Goal: Contribute content: Contribute content

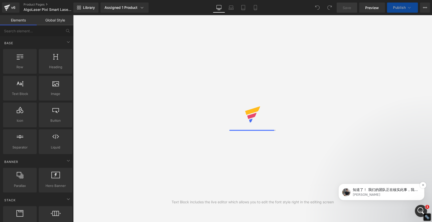
click at [383, 189] on p "知道了！ 我们的团队正在核实此事，我会尽快与您联系，提供更多有关此案的信息。" at bounding box center [385, 190] width 65 height 5
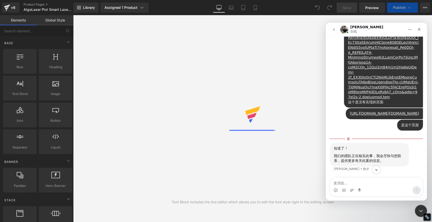
scroll to position [1085, 0]
click at [362, 182] on textarea "发消息..." at bounding box center [376, 182] width 93 height 9
type textarea "好的"
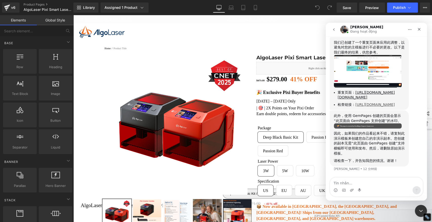
scroll to position [1282, 0]
click at [368, 88] on img "Tony说…" at bounding box center [368, 71] width 68 height 33
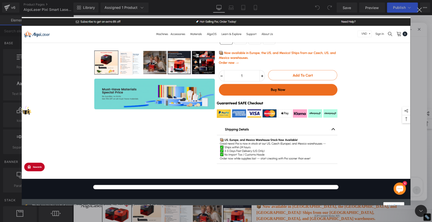
scroll to position [0, 0]
click at [419, 11] on div "关闭" at bounding box center [419, 10] width 5 height 5
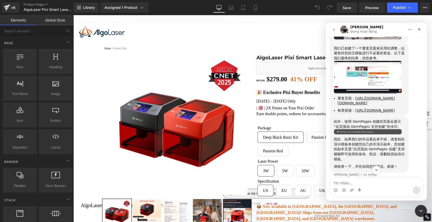
scroll to position [1198, 0]
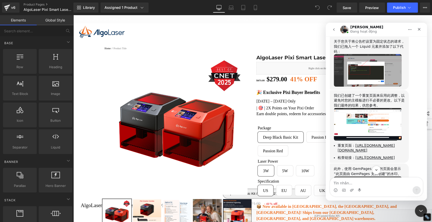
click at [378, 87] on img "Tony说…" at bounding box center [368, 70] width 68 height 32
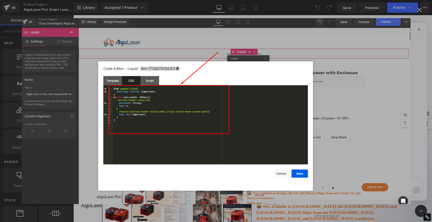
scroll to position [0, 0]
click at [313, 89] on img "关闭" at bounding box center [216, 111] width 389 height 186
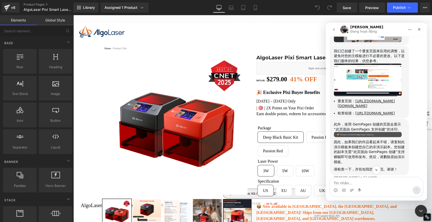
scroll to position [1282, 0]
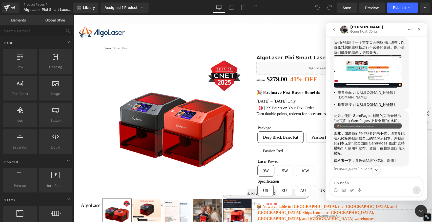
click at [363, 99] on link "https://app.gempages.net/editor?id=1758679278&type=template-product&page=produc…" at bounding box center [365, 95] width 57 height 9
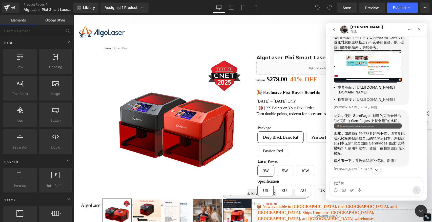
click at [381, 102] on link "https://algolaser.com/a/gempages?preview=1758679278&type=template-product&produ…" at bounding box center [374, 100] width 39 height 4
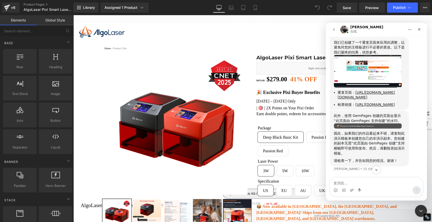
scroll to position [1338, 0]
click at [359, 184] on textarea "发消息..." at bounding box center [376, 182] width 93 height 9
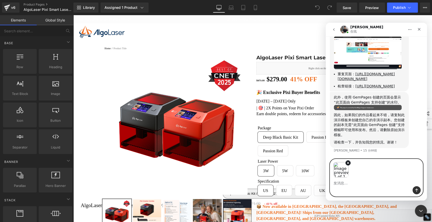
scroll to position [1357, 0]
type textarea "这个实际页面都可以展现的 没有问题呢"
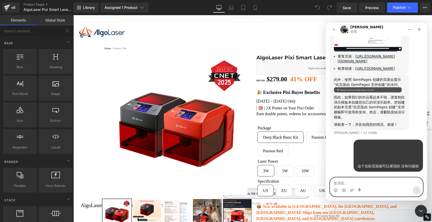
scroll to position [1377, 0]
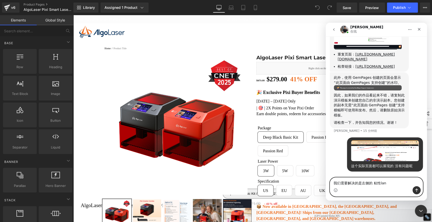
type textarea "我们需要解决的是左侧的 粘性栏"
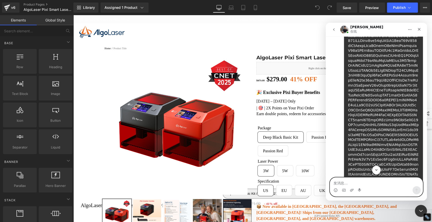
scroll to position [545, 0]
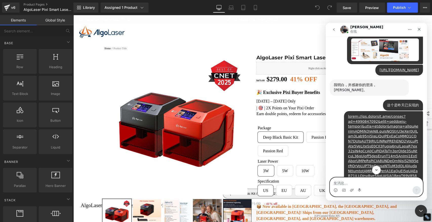
click at [347, 184] on textarea "发消息..." at bounding box center [376, 182] width 93 height 9
paste textarea "发消息..."
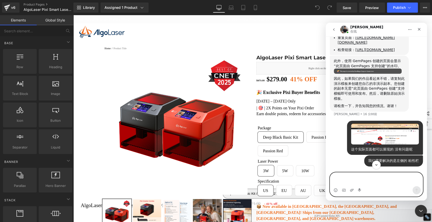
scroll to position [1393, 0]
click at [368, 182] on textarea "发消息..." at bounding box center [376, 180] width 93 height 14
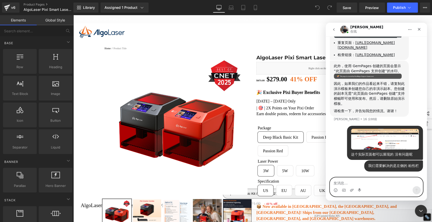
paste textarea "发消息..."
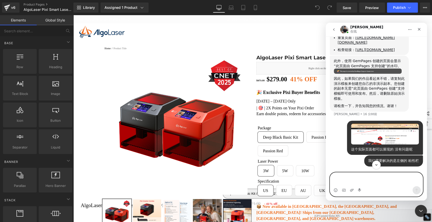
scroll to position [1337, 0]
click at [353, 181] on textarea "发消息..." at bounding box center [376, 180] width 93 height 14
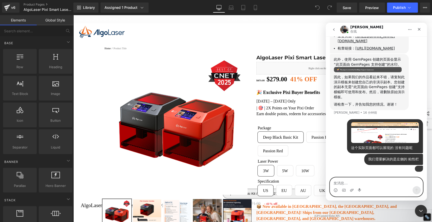
scroll to position [1430, 0]
click at [350, 181] on textarea "发消息..." at bounding box center [376, 182] width 93 height 9
paste textarea "https://algolaser.com/products/algolaser-alpha-mk2-diode-laser-engraver-algolas…"
type textarea "https://algolaser.com/products/algolaser-alpha-mk2-diode-laser-engraver-algolas…"
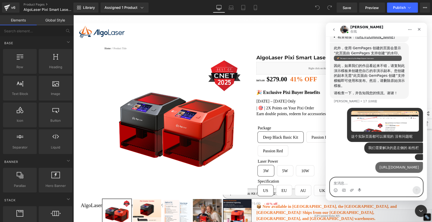
scroll to position [1451, 0]
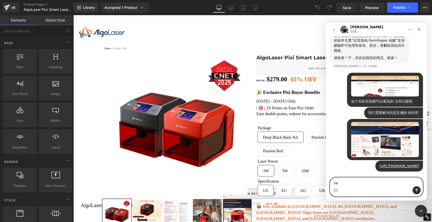
type textarea "n"
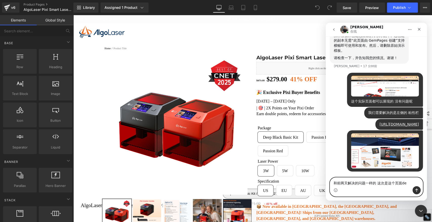
type textarea "和前两天解决的问题一样的 这次是这个页面的"
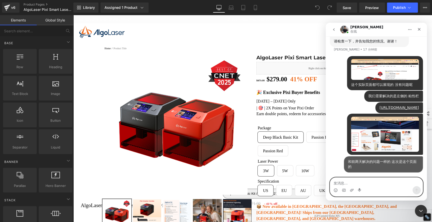
scroll to position [1468, 0]
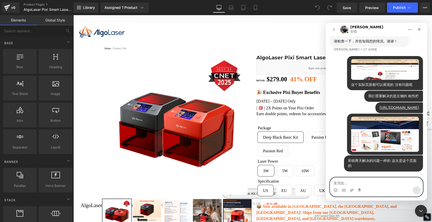
click at [376, 184] on textarea "发消息..." at bounding box center [376, 182] width 93 height 9
paste textarea "https://app.gempages.net/editor?id=1742968142&type=template-product&page=produc…"
type textarea "https://app.gempages.net/editor?id=1742968142&type=template-product&page=produc…"
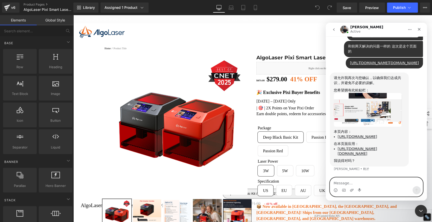
scroll to position [1631, 0]
click at [361, 183] on textarea "Message…" at bounding box center [376, 182] width 93 height 9
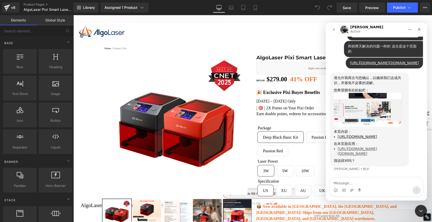
click at [366, 147] on link "https://app.gempages.net/editor?id=1742968142&type=template-product&page=produc…" at bounding box center [356, 151] width 39 height 9
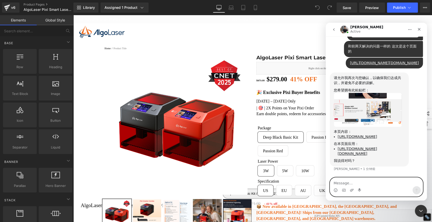
click at [364, 184] on textarea "Message…" at bounding box center [376, 182] width 93 height 9
type textarea "是的"
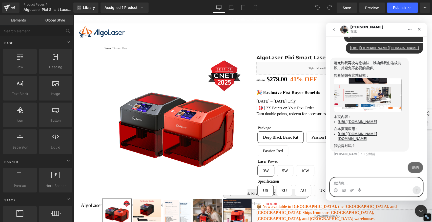
scroll to position [1626, 0]
click at [362, 182] on textarea "发消息..." at bounding box center [376, 182] width 93 height 9
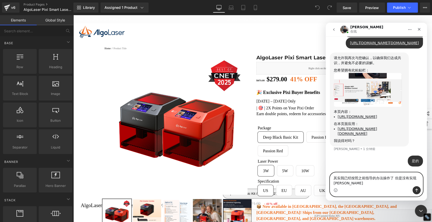
scroll to position [1631, 0]
type textarea "其实我已经按照之前指导的办法操作了 但是没有实现效果"
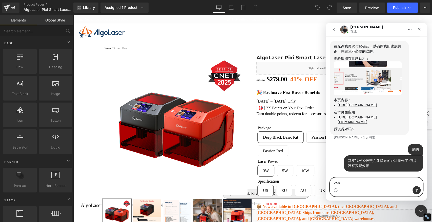
type textarea "看"
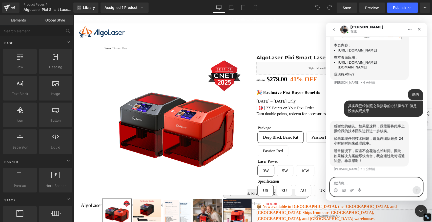
scroll to position [1698, 0]
click at [357, 180] on textarea "发消息..." at bounding box center [376, 182] width 93 height 9
type textarea "好的 感谢你"
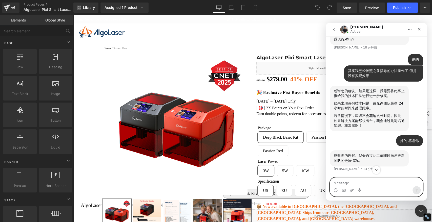
scroll to position [1753, 0]
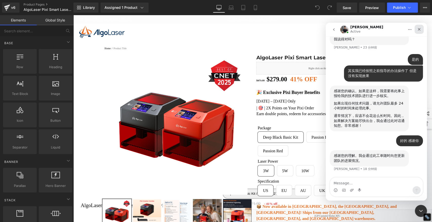
click at [419, 29] on icon "关闭" at bounding box center [419, 29] width 3 height 3
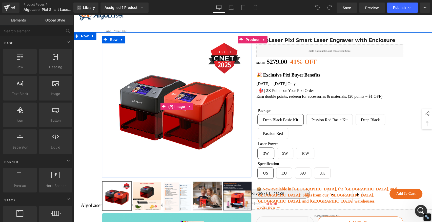
scroll to position [56, 0]
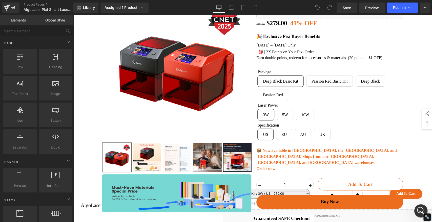
click at [419, 210] on icon "打开 Intercom Messenger" at bounding box center [420, 210] width 8 height 8
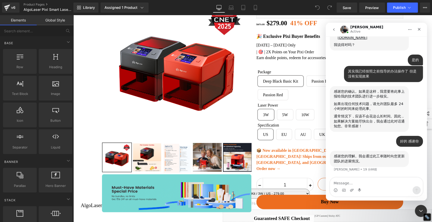
scroll to position [1748, 0]
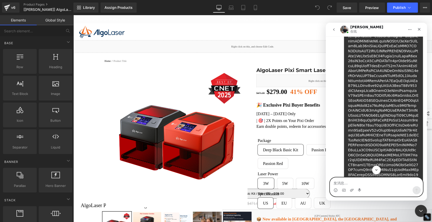
scroll to position [523, 0]
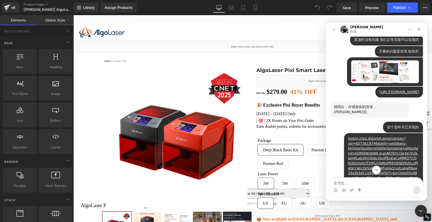
click at [236, 23] on div at bounding box center [216, 103] width 432 height 207
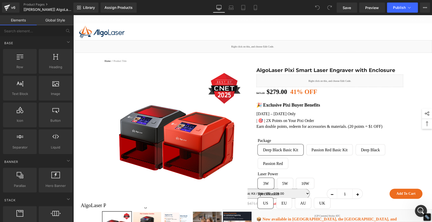
scroll to position [1338, 0]
click at [372, 7] on span "Preview" at bounding box center [372, 7] width 14 height 5
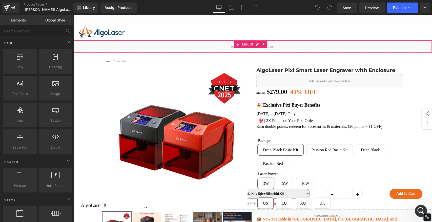
click at [135, 48] on div "Liquid" at bounding box center [252, 46] width 359 height 13
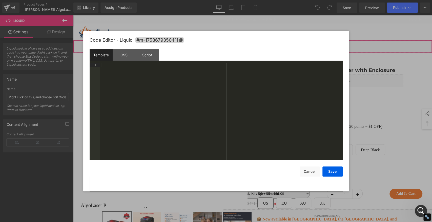
click at [155, 0] on div "You are previewing how the will restyle your page. You can not edit Elements in…" at bounding box center [216, 0] width 432 height 0
click at [128, 54] on div "CSS" at bounding box center [124, 54] width 23 height 11
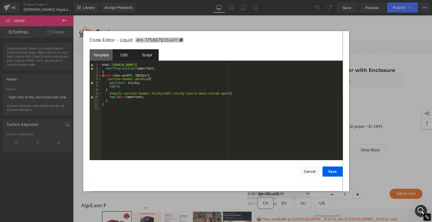
click at [146, 54] on div "Script" at bounding box center [147, 54] width 23 height 11
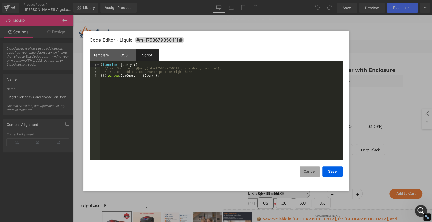
drag, startPoint x: 312, startPoint y: 172, endPoint x: 309, endPoint y: 170, distance: 3.4
click at [310, 172] on button "Cancel" at bounding box center [310, 172] width 20 height 10
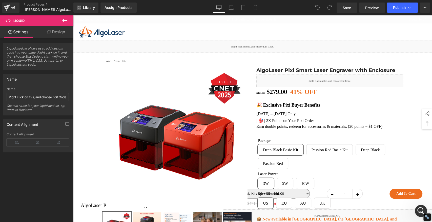
scroll to position [1534, 0]
click at [376, 4] on link "Preview" at bounding box center [372, 8] width 26 height 10
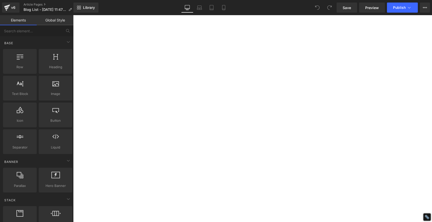
click at [89, 9] on span "Library" at bounding box center [89, 7] width 12 height 5
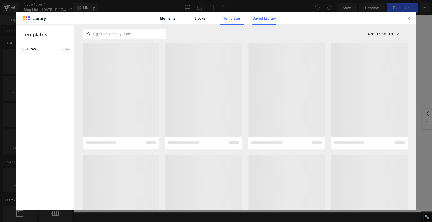
click at [269, 18] on link "Saved Library" at bounding box center [264, 18] width 24 height 13
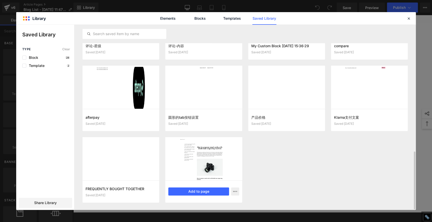
scroll to position [406, 0]
click at [188, 192] on button "Add to page" at bounding box center [198, 192] width 60 height 8
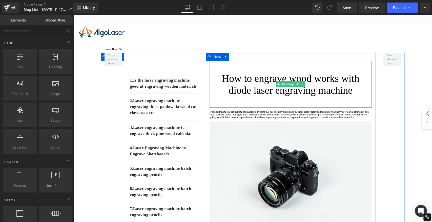
click at [250, 87] on h1 "How to engrave wood works with diode laser engraving machine" at bounding box center [290, 85] width 162 height 24
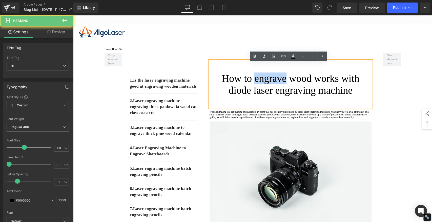
click at [250, 87] on h1 "How to engrave wood works with diode laser engraving machine" at bounding box center [290, 85] width 162 height 24
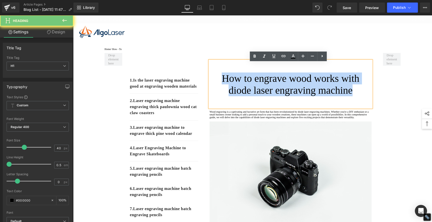
click at [250, 87] on h1 "How to engrave wood works with diode laser engraving machine" at bounding box center [290, 85] width 162 height 24
paste div
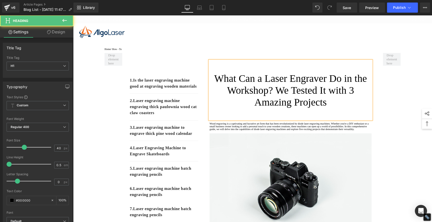
click at [313, 103] on h1 "What Can a Laser Engraver Do in the Workshop? We Tested It with 3 Amazing Proje…" at bounding box center [290, 91] width 162 height 36
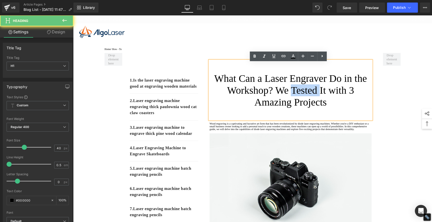
click at [313, 103] on h1 "What Can a Laser Engraver Do in the Workshop? We Tested It with 3 Amazing Proje…" at bounding box center [290, 91] width 162 height 36
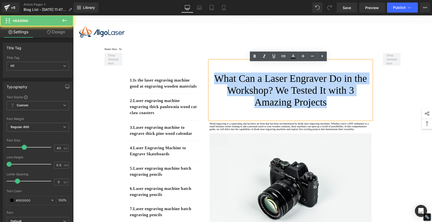
click at [313, 103] on h1 "What Can a Laser Engraver Do in the Workshop? We Tested It with 3 Amazing Proje…" at bounding box center [290, 91] width 162 height 36
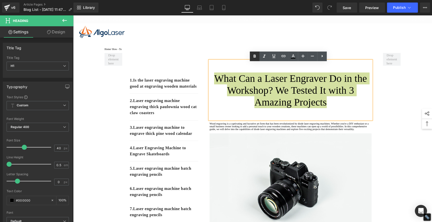
click at [255, 55] on icon at bounding box center [254, 56] width 2 height 3
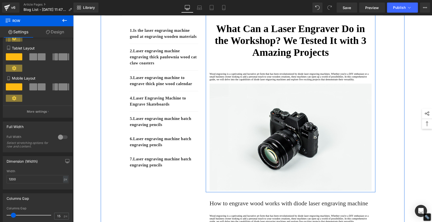
scroll to position [0, 0]
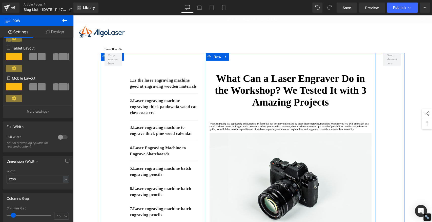
click at [277, 87] on strong "What Can a Laser Engraver Do in the Workshop? We Tested It with 3 Amazing Proje…" at bounding box center [291, 90] width 152 height 35
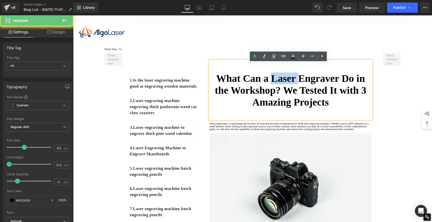
click at [277, 87] on strong "What Can a Laser Engraver Do in the Workshop? We Tested It with 3 Amazing Proje…" at bounding box center [291, 90] width 152 height 35
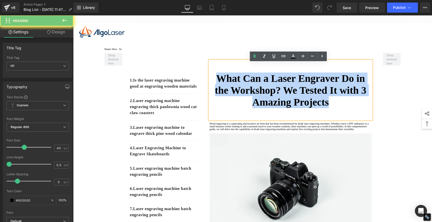
click at [277, 87] on strong "What Can a Laser Engraver Do in the Workshop? We Tested It with 3 Amazing Proje…" at bounding box center [291, 90] width 152 height 35
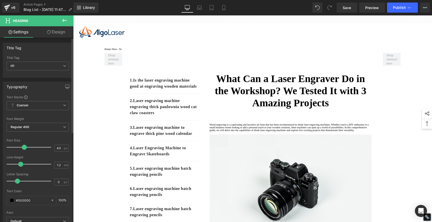
type input "1.3"
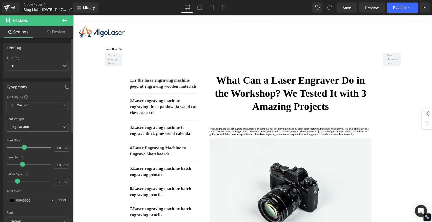
drag, startPoint x: 10, startPoint y: 164, endPoint x: 22, endPoint y: 164, distance: 12.7
click at [22, 164] on span at bounding box center [22, 164] width 5 height 5
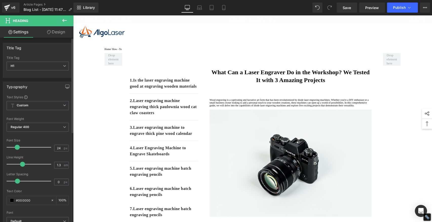
drag, startPoint x: 24, startPoint y: 147, endPoint x: 17, endPoint y: 148, distance: 6.8
click at [17, 148] on span at bounding box center [17, 147] width 5 height 5
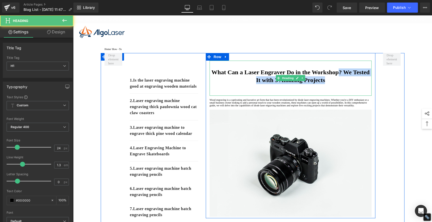
drag, startPoint x: 352, startPoint y: 75, endPoint x: 356, endPoint y: 80, distance: 6.1
click at [356, 80] on h1 "What Can a Laser Engraver Do in the Workshop? We Tested It with 3 Amazing Proje…" at bounding box center [290, 77] width 162 height 16
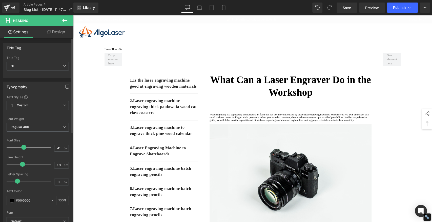
type input "42"
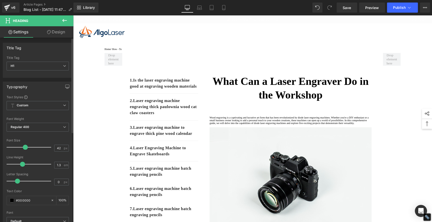
drag, startPoint x: 18, startPoint y: 147, endPoint x: 25, endPoint y: 148, distance: 7.6
click at [25, 148] on span at bounding box center [25, 147] width 5 height 5
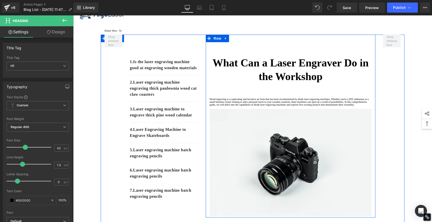
scroll to position [28, 0]
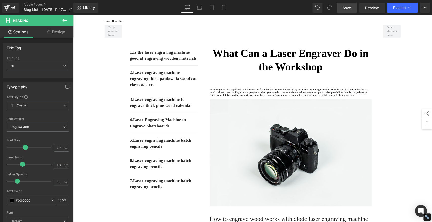
click at [349, 8] on span "Save" at bounding box center [347, 7] width 8 height 5
click at [348, 7] on span "Save" at bounding box center [347, 7] width 8 height 5
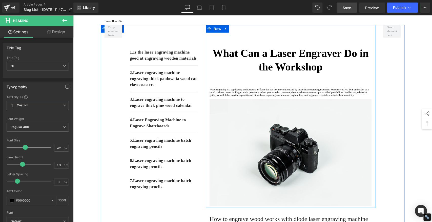
drag, startPoint x: 233, startPoint y: 117, endPoint x: 229, endPoint y: 113, distance: 5.9
click at [232, 99] on p at bounding box center [290, 98] width 162 height 3
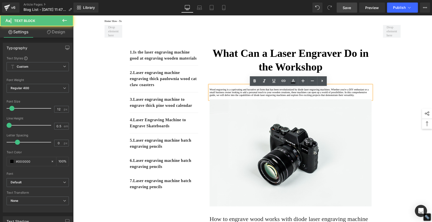
click at [228, 97] on p "Wood engraving is a captivating and lucrative art form that has been revolution…" at bounding box center [290, 92] width 162 height 8
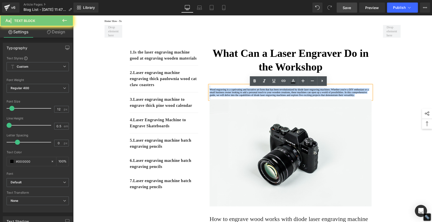
drag, startPoint x: 228, startPoint y: 113, endPoint x: 198, endPoint y: 80, distance: 44.7
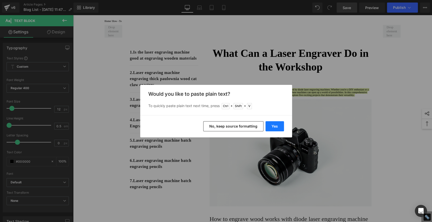
click at [279, 127] on button "Yes" at bounding box center [274, 126] width 18 height 10
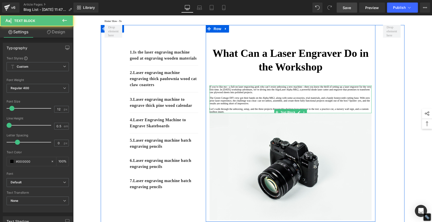
click at [302, 113] on p "Let’s walk through the unboxing, setup, and the three projects that put this de…" at bounding box center [290, 111] width 162 height 6
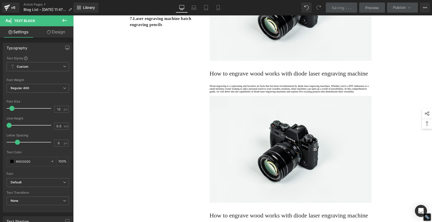
scroll to position [197, 0]
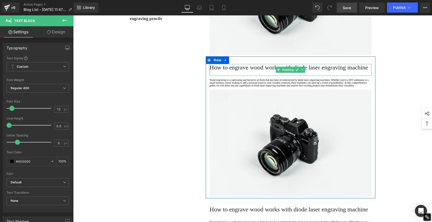
click at [250, 71] on span "How to engrave wood works with diode laser engraving machine" at bounding box center [288, 67] width 158 height 7
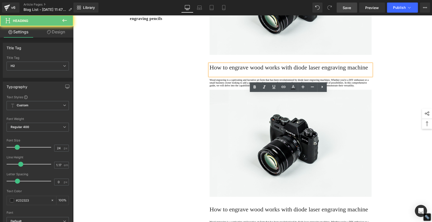
click at [250, 71] on span "How to engrave wood works with diode laser engraving machine" at bounding box center [288, 67] width 158 height 7
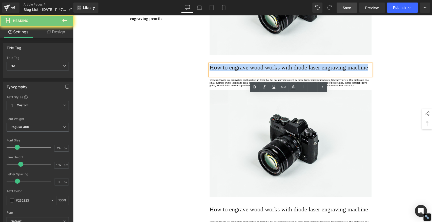
click at [250, 71] on span "How to engrave wood works with diode laser engraving machine" at bounding box center [288, 67] width 158 height 7
paste div
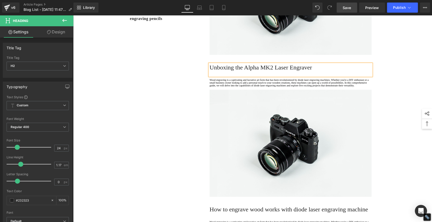
click at [226, 71] on h2 "Unboxing the Alpha MK2 Laser Engraver" at bounding box center [290, 67] width 162 height 7
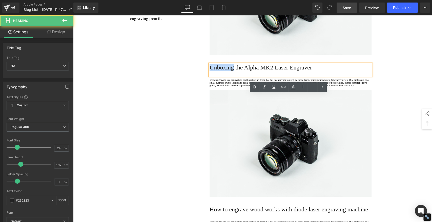
click at [226, 71] on h2 "Unboxing the Alpha MK2 Laser Engraver" at bounding box center [290, 67] width 162 height 7
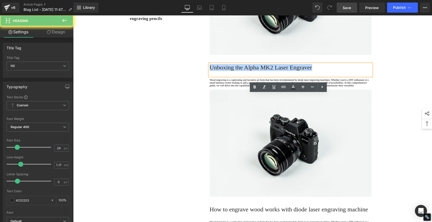
drag, startPoint x: 226, startPoint y: 99, endPoint x: 326, endPoint y: 105, distance: 99.9
click at [226, 71] on h2 "Unboxing the Alpha MK2 Laser Engraver" at bounding box center [290, 67] width 162 height 7
click at [254, 88] on icon at bounding box center [254, 87] width 2 height 3
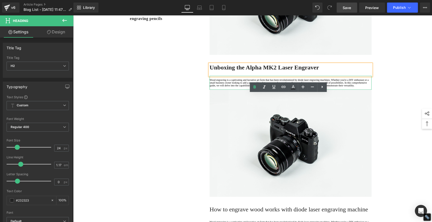
click at [236, 87] on p "Wood engraving is a captivating and lucrative art form that has been revolution…" at bounding box center [290, 83] width 162 height 8
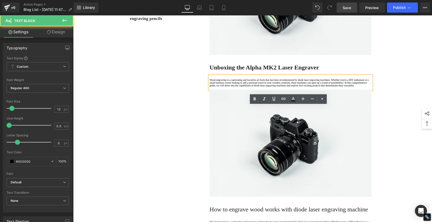
click at [224, 87] on p "Wood engraving is a captivating and lucrative art form that has been revolution…" at bounding box center [290, 83] width 162 height 8
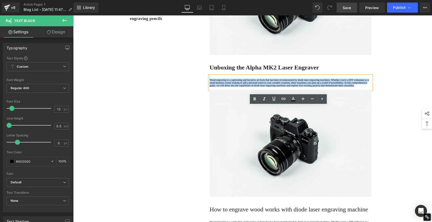
drag, startPoint x: 226, startPoint y: 131, endPoint x: 194, endPoint y: 95, distance: 48.2
click at [193, 95] on div "1. Is the laser engraving machine good at engraving wooden materials Text Block…" at bounding box center [253, 106] width 304 height 499
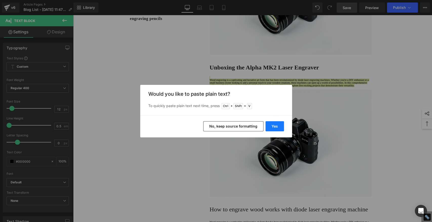
click at [279, 127] on button "Yes" at bounding box center [274, 126] width 18 height 10
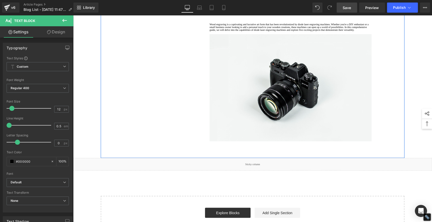
scroll to position [450, 0]
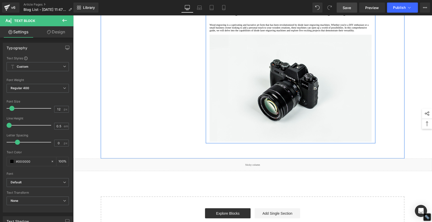
click at [225, 6] on icon at bounding box center [225, 5] width 1 height 2
click at [230, 7] on icon at bounding box center [232, 5] width 4 height 4
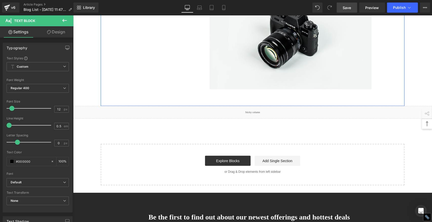
scroll to position [655, 0]
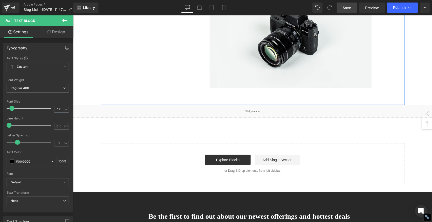
scroll to position [822, 0]
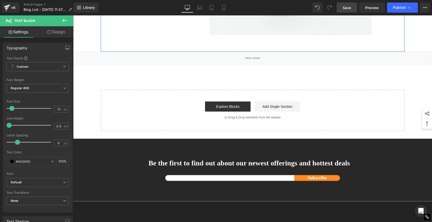
scroll to position [989, 0]
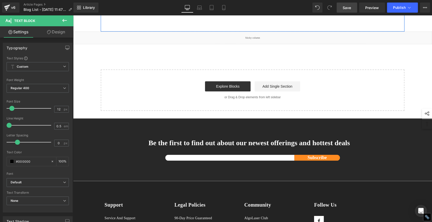
scroll to position [1156, 0]
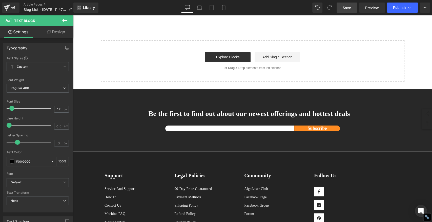
scroll to position [1323, 0]
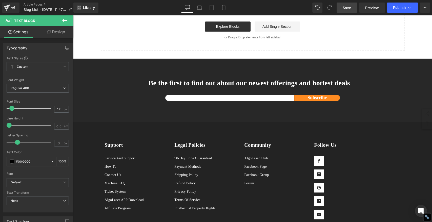
scroll to position [1490, 0]
click at [347, 9] on span "Save" at bounding box center [347, 7] width 8 height 5
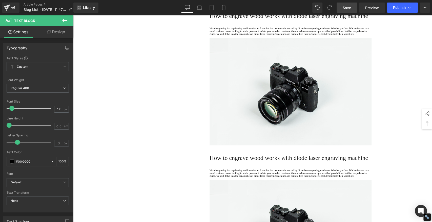
scroll to position [450, 0]
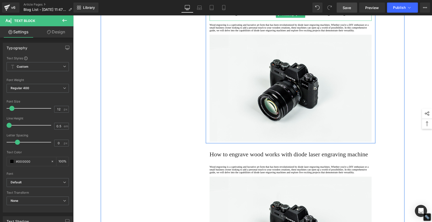
click at [232, 16] on span "How to engrave wood works with diode laser engraving machine" at bounding box center [288, 12] width 158 height 7
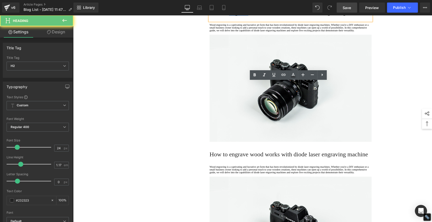
click at [232, 16] on span "How to engrave wood works with diode laser engraving machine" at bounding box center [288, 12] width 158 height 7
paste div
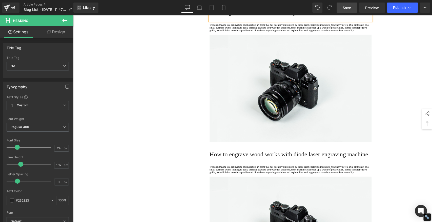
click at [232, 16] on h2 "Learning the Basics: First Test Project" at bounding box center [290, 12] width 162 height 7
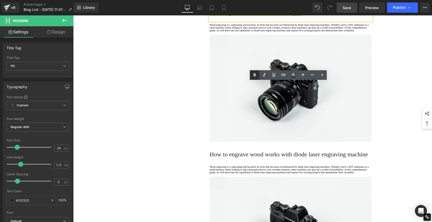
click at [255, 76] on icon at bounding box center [254, 74] width 2 height 3
click at [229, 32] on p "Wood engraving is a captivating and lucrative art form that has been revolution…" at bounding box center [290, 28] width 162 height 8
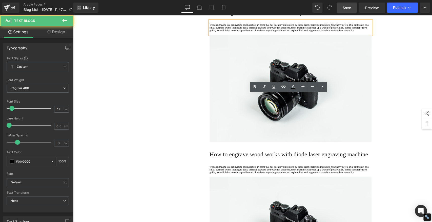
click at [227, 32] on p "Wood engraving is a captivating and lucrative art form that has been revolution…" at bounding box center [290, 28] width 162 height 8
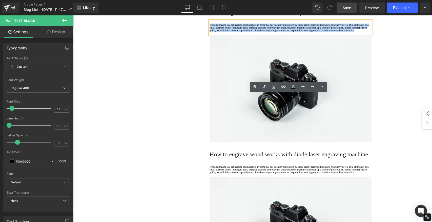
drag, startPoint x: 226, startPoint y: 117, endPoint x: 188, endPoint y: 85, distance: 49.3
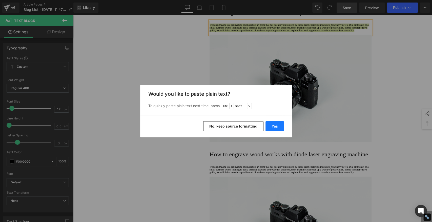
click at [280, 127] on button "Yes" at bounding box center [274, 126] width 18 height 10
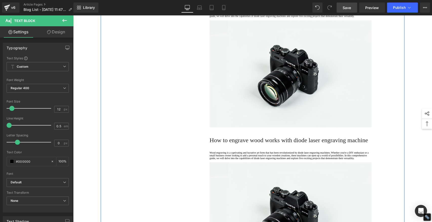
scroll to position [618, 0]
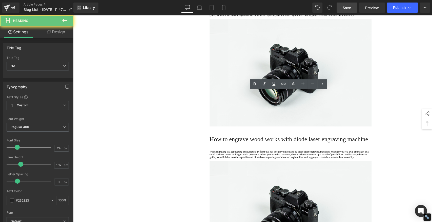
paste div
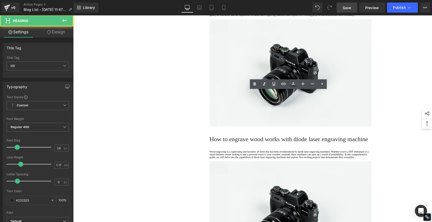
click at [255, 83] on icon at bounding box center [254, 84] width 6 height 6
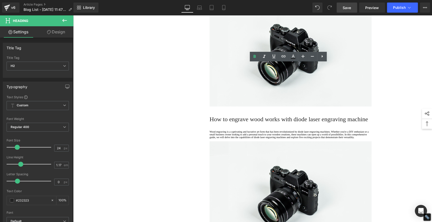
scroll to position [646, 0]
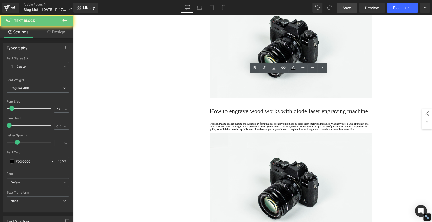
drag, startPoint x: 227, startPoint y: 100, endPoint x: 181, endPoint y: 59, distance: 61.1
click at [181, 59] on div "1. Is the laser engraving machine good at engraving wooden materials Text Block…" at bounding box center [253, 116] width 304 height 1419
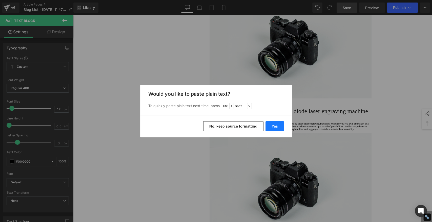
click at [274, 128] on button "Yes" at bounding box center [274, 126] width 18 height 10
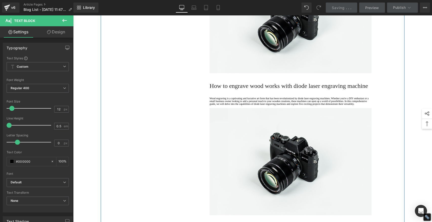
scroll to position [871, 0]
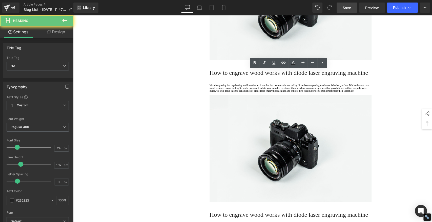
paste div
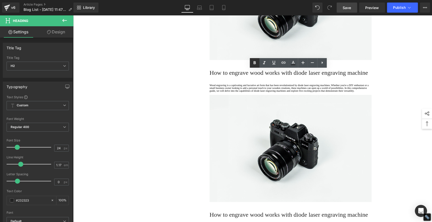
click at [254, 62] on icon at bounding box center [254, 63] width 6 height 6
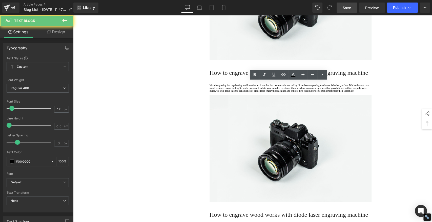
drag, startPoint x: 227, startPoint y: 106, endPoint x: 193, endPoint y: 69, distance: 50.4
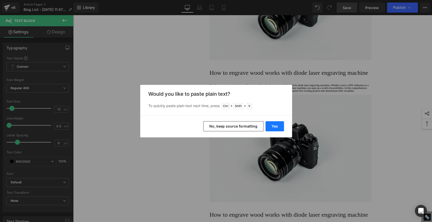
click at [273, 125] on button "Yes" at bounding box center [274, 126] width 18 height 10
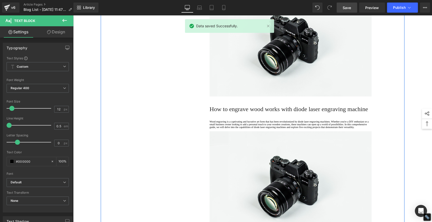
scroll to position [1040, 0]
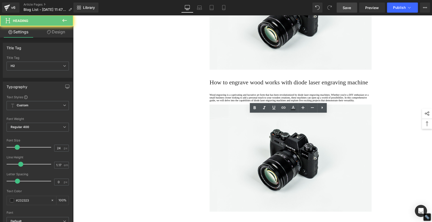
paste div
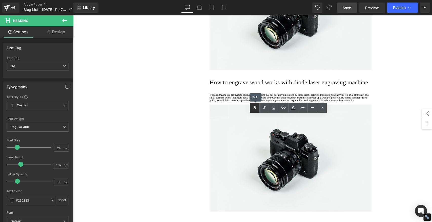
click at [256, 105] on icon at bounding box center [254, 108] width 6 height 6
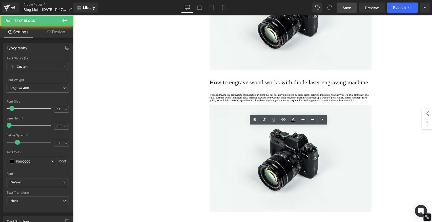
drag, startPoint x: 233, startPoint y: 153, endPoint x: 229, endPoint y: 153, distance: 3.6
drag, startPoint x: 227, startPoint y: 152, endPoint x: 186, endPoint y: 111, distance: 57.6
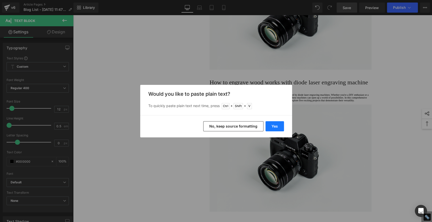
click at [279, 128] on button "Yes" at bounding box center [274, 126] width 18 height 10
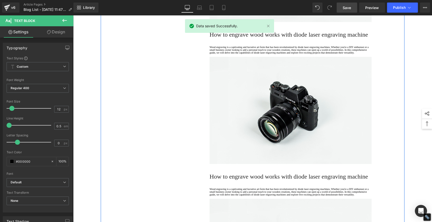
scroll to position [1265, 0]
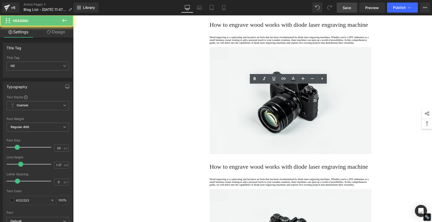
paste div
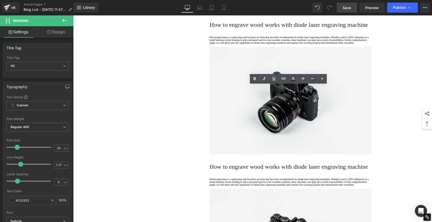
click at [256, 78] on icon at bounding box center [254, 79] width 6 height 6
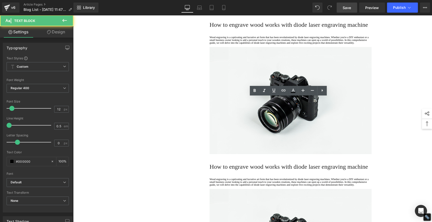
drag, startPoint x: 228, startPoint y: 122, endPoint x: 202, endPoint y: 91, distance: 41.0
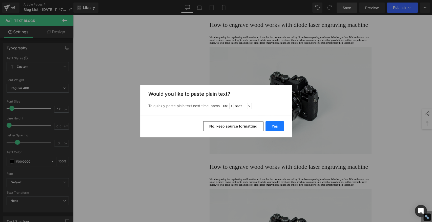
click at [273, 124] on button "Yes" at bounding box center [274, 126] width 18 height 10
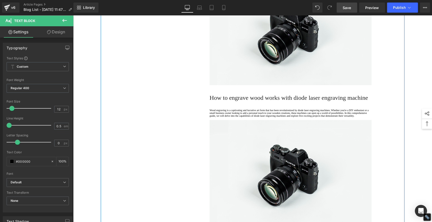
scroll to position [1433, 0]
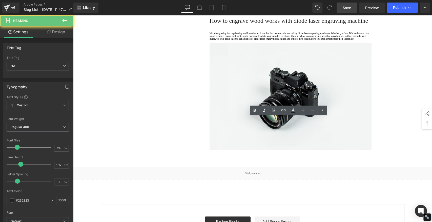
paste div
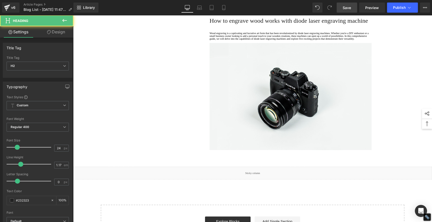
drag, startPoint x: 237, startPoint y: 122, endPoint x: 241, endPoint y: 119, distance: 5.2
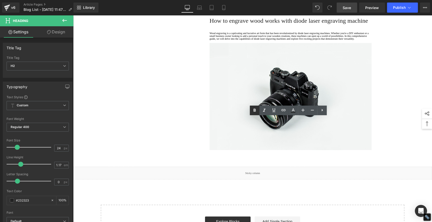
click at [255, 109] on icon at bounding box center [254, 111] width 6 height 6
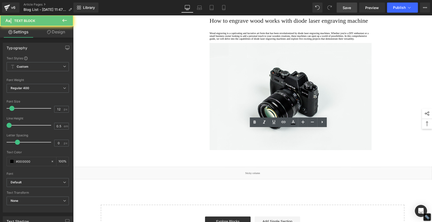
drag, startPoint x: 227, startPoint y: 155, endPoint x: 185, endPoint y: 121, distance: 53.8
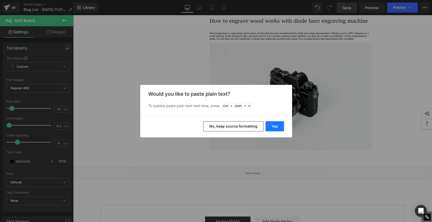
click at [272, 127] on button "Yes" at bounding box center [274, 126] width 18 height 10
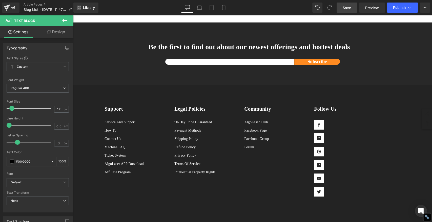
scroll to position [1658, 0]
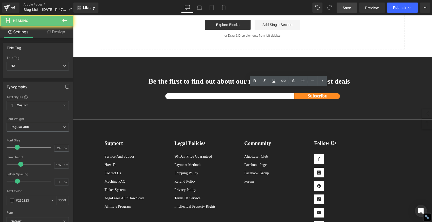
paste div
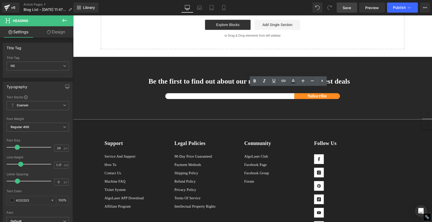
click at [256, 80] on icon at bounding box center [254, 81] width 6 height 6
drag, startPoint x: 224, startPoint y: 128, endPoint x: 225, endPoint y: 125, distance: 3.3
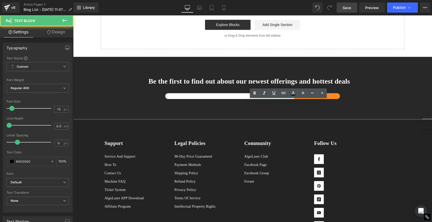
drag, startPoint x: 225, startPoint y: 125, endPoint x: 203, endPoint y: 103, distance: 31.1
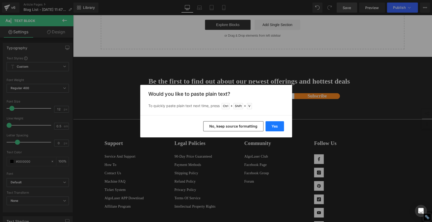
click at [271, 124] on button "Yes" at bounding box center [274, 126] width 18 height 10
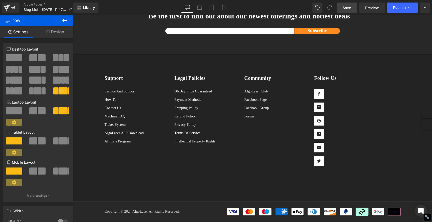
click at [348, 8] on span "Save" at bounding box center [347, 7] width 8 height 5
click at [347, 8] on span "Save" at bounding box center [347, 7] width 8 height 5
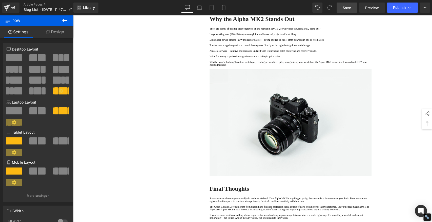
scroll to position [0, 0]
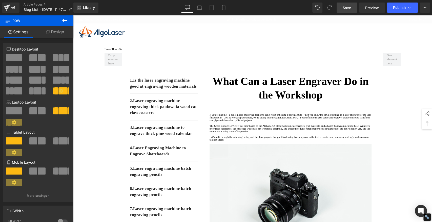
drag, startPoint x: 430, startPoint y: 148, endPoint x: 486, endPoint y: 26, distance: 134.3
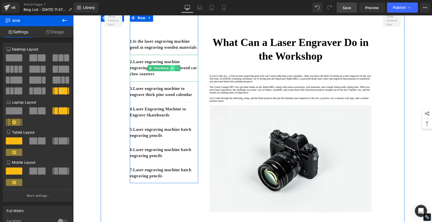
scroll to position [84, 0]
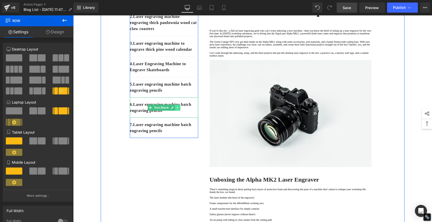
click at [176, 109] on icon at bounding box center [177, 107] width 3 height 3
click at [179, 109] on icon at bounding box center [180, 107] width 3 height 3
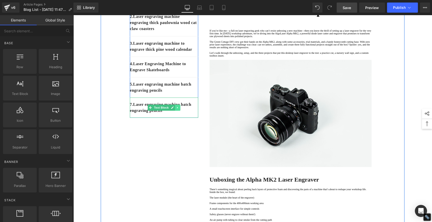
click at [177, 109] on icon at bounding box center [177, 108] width 1 height 2
click at [179, 109] on icon at bounding box center [180, 107] width 3 height 3
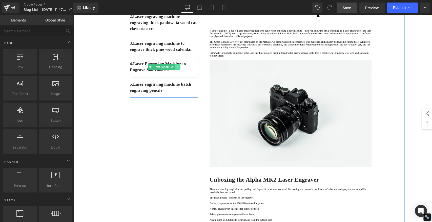
click at [176, 69] on icon at bounding box center [177, 67] width 3 height 3
click at [174, 69] on icon at bounding box center [175, 67] width 3 height 3
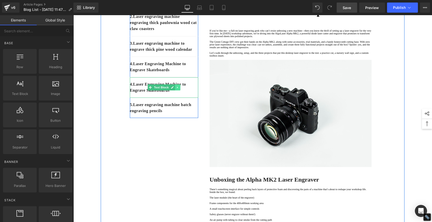
click at [176, 89] on icon at bounding box center [177, 87] width 3 height 3
click at [174, 89] on icon at bounding box center [175, 87] width 3 height 3
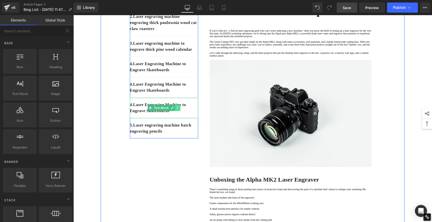
click at [176, 110] on icon at bounding box center [177, 108] width 3 height 3
click at [174, 110] on icon at bounding box center [175, 108] width 3 height 3
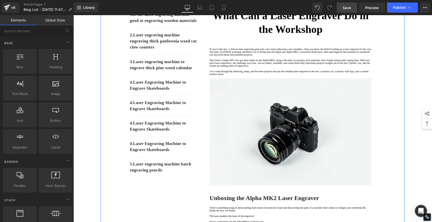
scroll to position [56, 0]
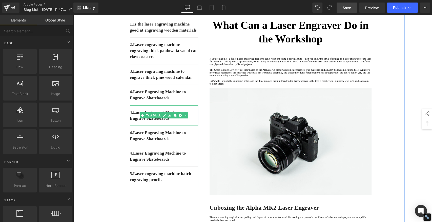
click at [132, 122] on p "4. Laser Engraving Machine to Engrave Skateboards" at bounding box center [164, 116] width 68 height 12
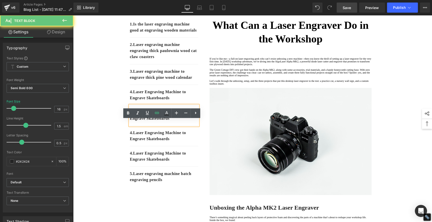
click at [132, 122] on p "4. Laser Engraving Machine to Engrave Skateboards" at bounding box center [164, 116] width 68 height 12
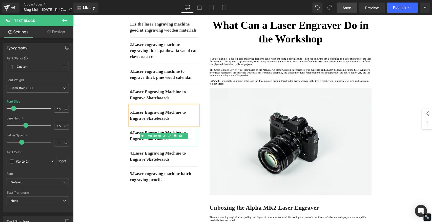
click at [146, 139] on link "Text Block" at bounding box center [151, 136] width 22 height 6
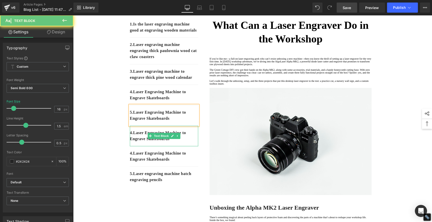
click at [141, 142] on p "4. Laser Engraving Machine to Engrave Skateboards" at bounding box center [164, 136] width 68 height 12
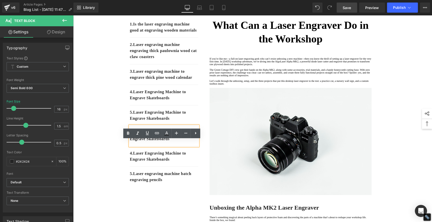
click at [133, 142] on p "4. Laser Engraving Machine to Engrave Skateboards" at bounding box center [164, 136] width 68 height 12
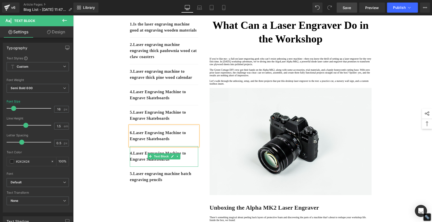
click at [135, 163] on p "4. Laser Engraving Machine to Engrave Skateboards" at bounding box center [164, 157] width 68 height 12
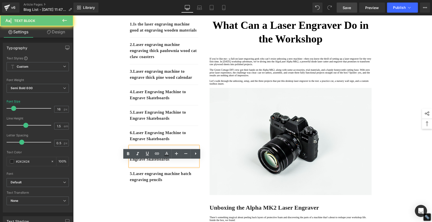
click at [133, 163] on p "4. Laser Engraving Machine to Engrave Skateboards" at bounding box center [164, 157] width 68 height 12
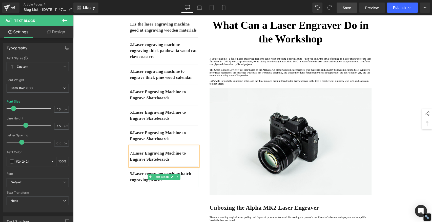
click at [137, 183] on p "5. Laser engraving machine batch engraving pencils" at bounding box center [164, 177] width 68 height 12
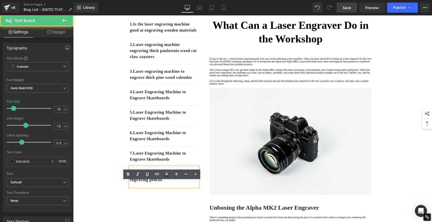
click at [132, 176] on link "5." at bounding box center [131, 174] width 3 height 4
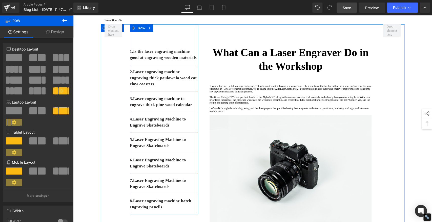
scroll to position [28, 0]
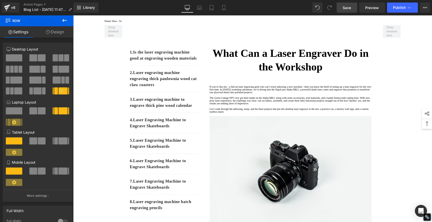
click at [344, 7] on span "Save" at bounding box center [347, 7] width 8 height 5
drag, startPoint x: 348, startPoint y: 7, endPoint x: 350, endPoint y: 10, distance: 4.1
click at [348, 6] on span "Save" at bounding box center [347, 7] width 8 height 5
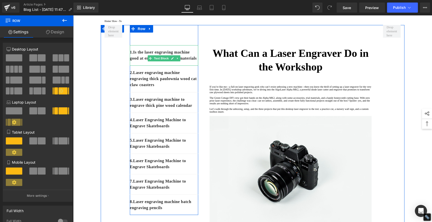
click at [174, 61] on p "1. Is the laser engraving machine good at engraving wooden materials" at bounding box center [164, 55] width 68 height 12
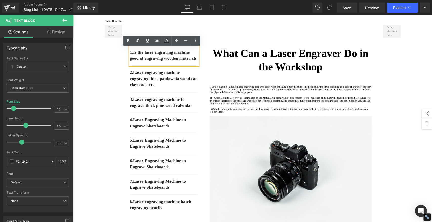
click at [168, 61] on p "1. Is the laser engraving machine good at engraving wooden materials" at bounding box center [164, 55] width 68 height 12
drag, startPoint x: 169, startPoint y: 68, endPoint x: 133, endPoint y: 56, distance: 37.7
click at [133, 56] on p "1. Is the laser engraving machine good at engraving wooden materials" at bounding box center [164, 55] width 68 height 12
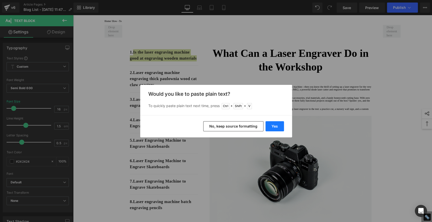
click at [269, 127] on button "Yes" at bounding box center [274, 126] width 18 height 10
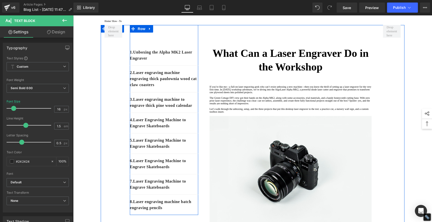
click at [181, 92] on div "2. Laser engraving machine engraving thick paulownia wood cat claw coasters" at bounding box center [164, 79] width 68 height 27
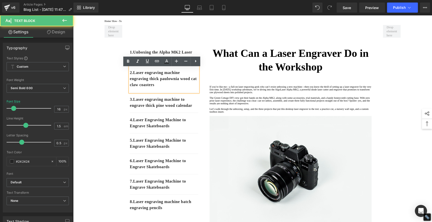
drag, startPoint x: 181, startPoint y: 88, endPoint x: 178, endPoint y: 86, distance: 4.1
click at [181, 88] on p "2. Laser engraving machine engraving thick paulownia wood cat claw coasters" at bounding box center [164, 79] width 68 height 18
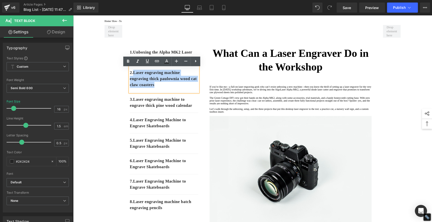
drag, startPoint x: 181, startPoint y: 87, endPoint x: 132, endPoint y: 75, distance: 49.9
click at [132, 75] on p "2. Laser engraving machine engraving thick paulownia wood cat claw coasters" at bounding box center [164, 79] width 68 height 18
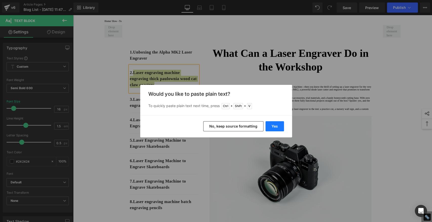
click at [276, 128] on button "Yes" at bounding box center [274, 126] width 18 height 10
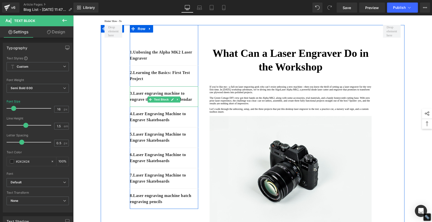
click at [154, 103] on p "3. Laser engraving machine to engrave thick pine wood calendar" at bounding box center [164, 97] width 68 height 12
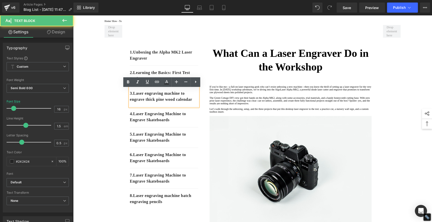
click at [152, 103] on p "3. Laser engraving machine to engrave thick pine wood calendar" at bounding box center [164, 97] width 68 height 12
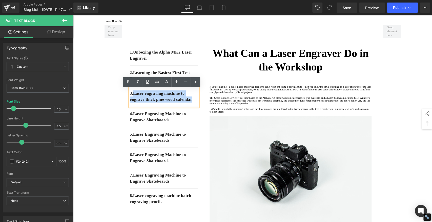
drag, startPoint x: 149, startPoint y: 108, endPoint x: 231, endPoint y: 118, distance: 82.8
click at [132, 97] on p "3. Laser engraving machine to engrave thick pine wood calendar" at bounding box center [164, 97] width 68 height 12
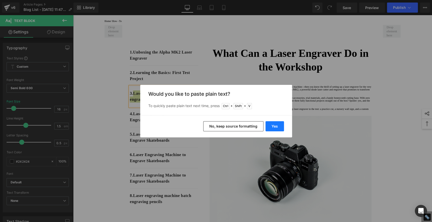
click at [279, 130] on button "Yes" at bounding box center [274, 126] width 18 height 10
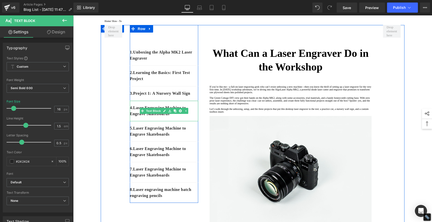
click at [183, 120] on div "4. Laser Engraving Machine to Engrave Skateboards" at bounding box center [164, 111] width 68 height 20
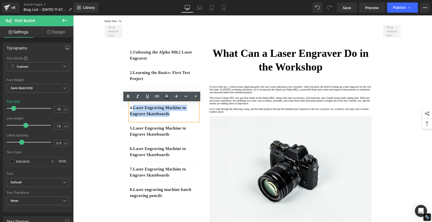
drag, startPoint x: 178, startPoint y: 118, endPoint x: 133, endPoint y: 111, distance: 45.8
click at [133, 111] on p "4. Laser Engraving Machine to Engrave Skateboards" at bounding box center [164, 111] width 68 height 12
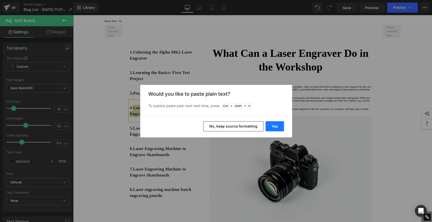
click at [277, 127] on button "Yes" at bounding box center [274, 126] width 18 height 10
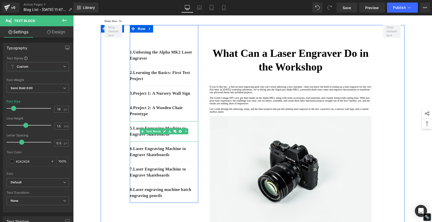
click at [181, 140] on div "5 . Laser Engraving Machine to Engrave Skateboards" at bounding box center [164, 131] width 68 height 20
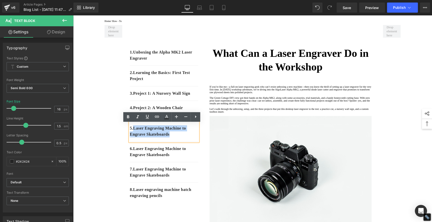
drag, startPoint x: 175, startPoint y: 137, endPoint x: 145, endPoint y: 131, distance: 30.5
click at [133, 131] on p "5 . Laser Engraving Machine to Engrave Skateboards" at bounding box center [164, 131] width 68 height 12
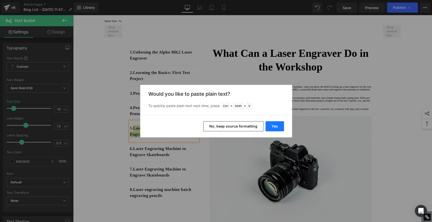
click at [279, 123] on button "Yes" at bounding box center [274, 126] width 18 height 10
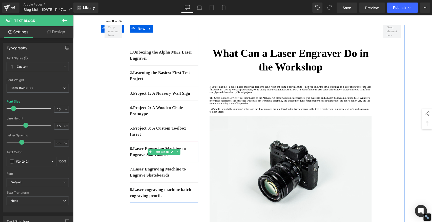
click at [186, 162] on div "6 . Laser Engraving Machine to Engrave Skateboards" at bounding box center [164, 152] width 68 height 20
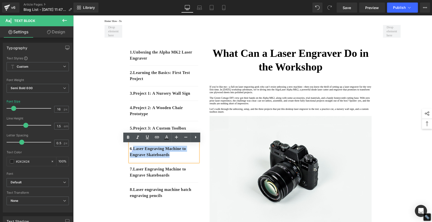
drag, startPoint x: 178, startPoint y: 159, endPoint x: 132, endPoint y: 152, distance: 46.7
click at [132, 152] on p "6 . Laser Engraving Machine to Engrave Skateboards" at bounding box center [164, 152] width 68 height 12
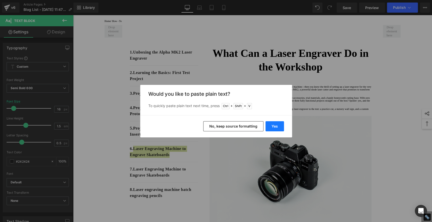
click at [273, 124] on button "Yes" at bounding box center [274, 126] width 18 height 10
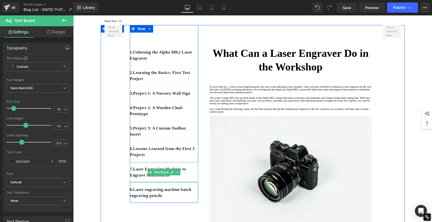
click at [187, 181] on div "7 . Laser Engraving Machine to Engrave Skateboards" at bounding box center [164, 172] width 68 height 20
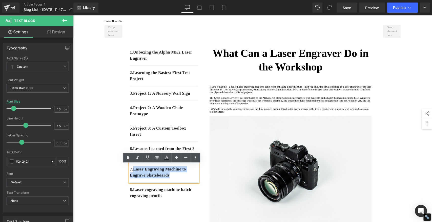
drag, startPoint x: 177, startPoint y: 179, endPoint x: 133, endPoint y: 172, distance: 45.2
click at [133, 172] on p "7 . Laser Engraving Machine to Engrave Skateboards" at bounding box center [164, 172] width 68 height 12
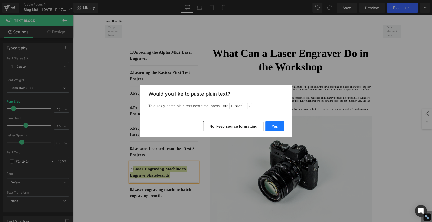
drag, startPoint x: 273, startPoint y: 124, endPoint x: 199, endPoint y: 110, distance: 75.6
click at [273, 124] on button "Yes" at bounding box center [274, 126] width 18 height 10
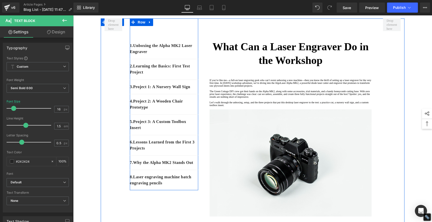
scroll to position [84, 0]
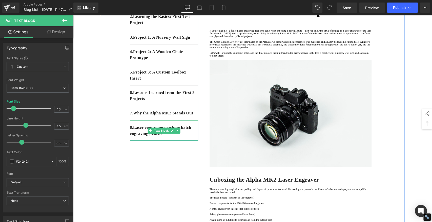
click at [186, 137] on p "8 . Laser engraving machine batch engraving pencils" at bounding box center [164, 131] width 68 height 12
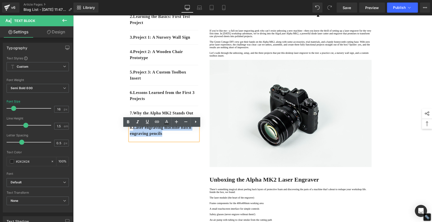
drag, startPoint x: 182, startPoint y: 143, endPoint x: 133, endPoint y: 137, distance: 49.4
click at [133, 137] on p "8 . Laser engraving machine batch engraving pencils" at bounding box center [164, 131] width 68 height 12
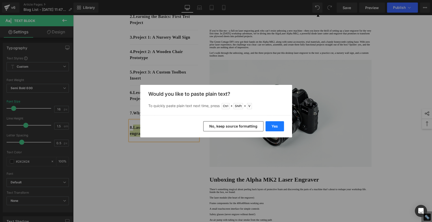
click at [279, 125] on button "Yes" at bounding box center [274, 126] width 18 height 10
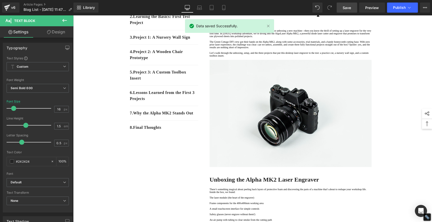
click at [349, 8] on span "Save" at bounding box center [347, 7] width 8 height 5
